Goal: Task Accomplishment & Management: Use online tool/utility

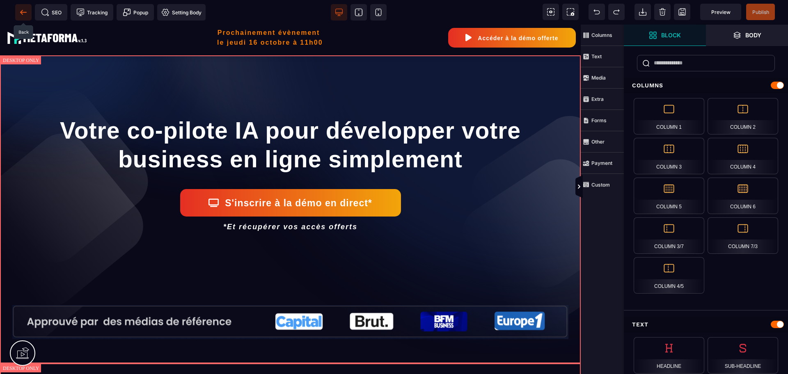
click at [22, 14] on icon at bounding box center [21, 12] width 2 height 5
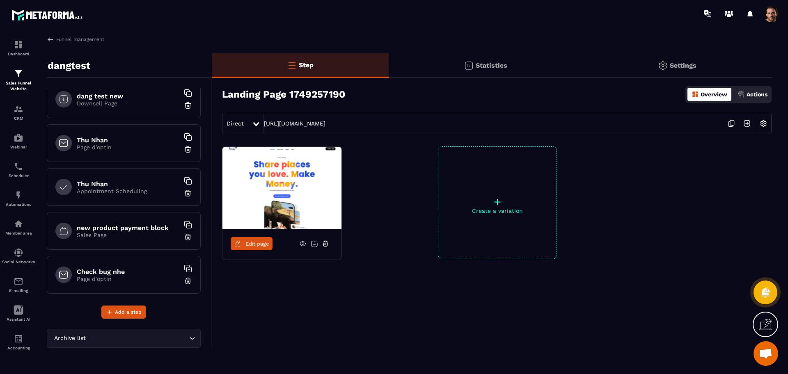
scroll to position [627, 0]
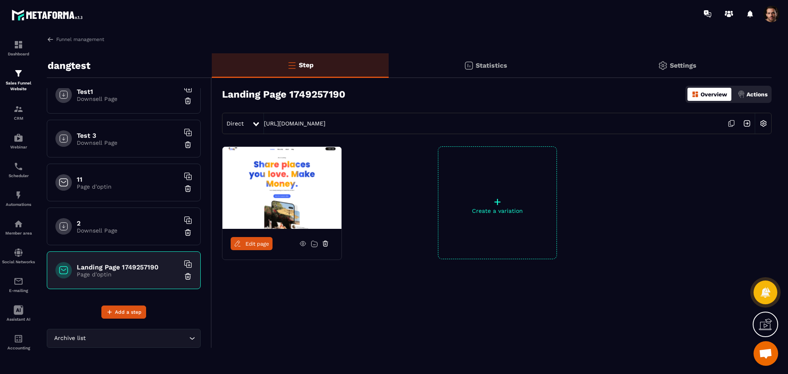
click at [126, 226] on h6 "2" at bounding box center [128, 223] width 103 height 8
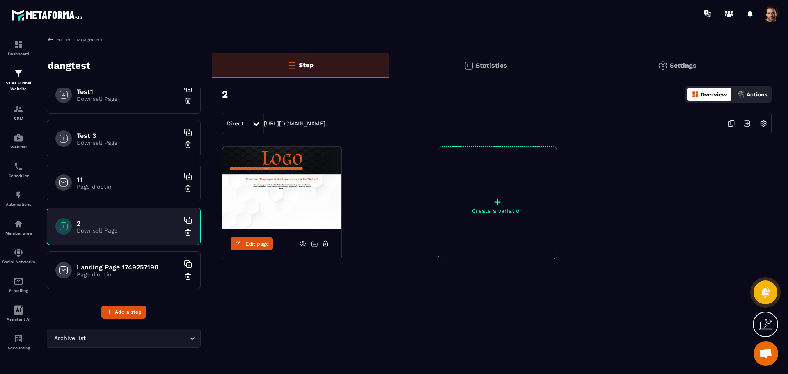
click at [131, 194] on div "11 Page d'optin" at bounding box center [124, 183] width 154 height 38
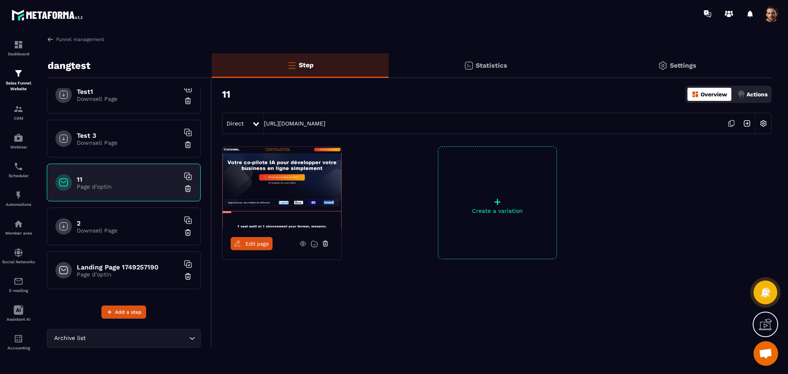
click at [258, 249] on link "Edit page" at bounding box center [252, 243] width 42 height 13
